Goal: Use online tool/utility: Utilize a website feature to perform a specific function

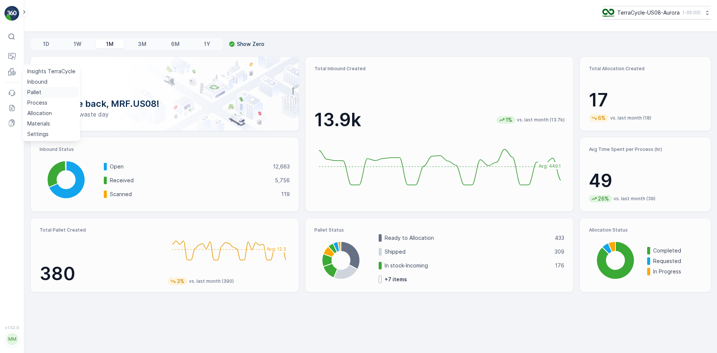
click at [31, 93] on p "Pallet" at bounding box center [34, 92] width 14 height 7
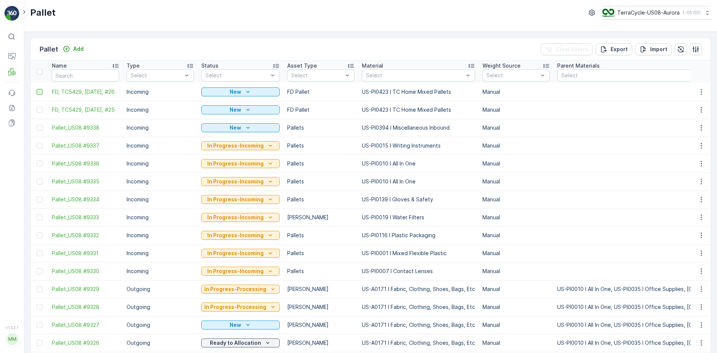
drag, startPoint x: 37, startPoint y: 110, endPoint x: 42, endPoint y: 93, distance: 17.1
click at [37, 110] on div at bounding box center [40, 110] width 6 height 6
click at [37, 107] on input "checkbox" at bounding box center [37, 107] width 0 height 0
click at [37, 92] on div at bounding box center [40, 92] width 6 height 6
click at [37, 89] on input "checkbox" at bounding box center [37, 89] width 0 height 0
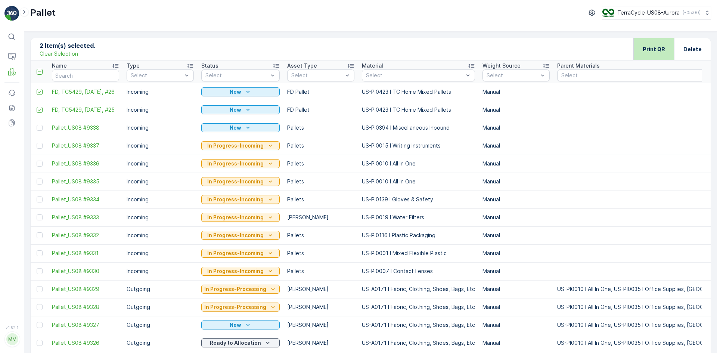
click at [640, 45] on div "Print QR" at bounding box center [654, 49] width 41 height 22
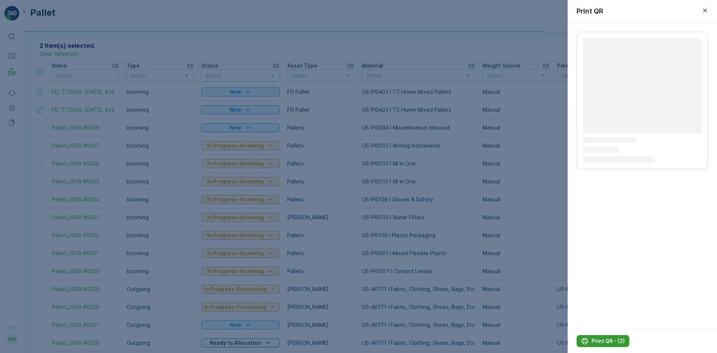
click at [598, 336] on button "Print QR - (2)" at bounding box center [603, 341] width 53 height 12
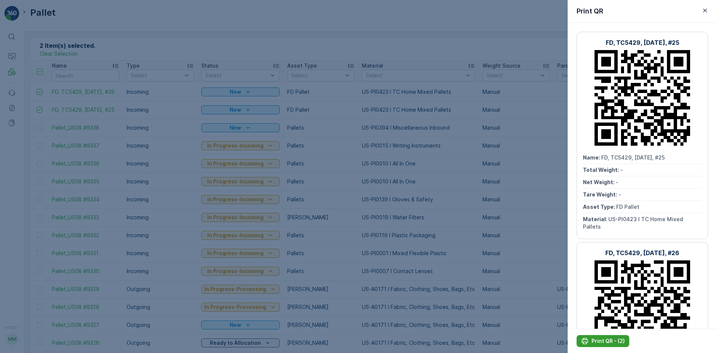
click at [597, 341] on p "Print QR - (2)" at bounding box center [608, 340] width 33 height 7
